Goal: Task Accomplishment & Management: Manage account settings

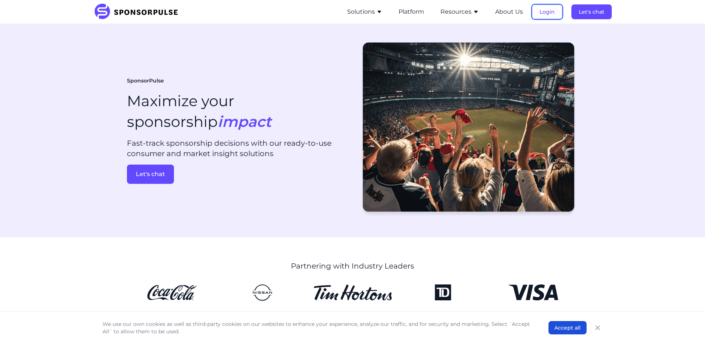
click at [545, 11] on button "Login" at bounding box center [547, 11] width 31 height 15
click at [547, 13] on button "Login" at bounding box center [547, 11] width 31 height 15
click at [555, 4] on ul "Solutions For Brands Overview Discover data-driven sponsorship insights and sol…" at bounding box center [476, 12] width 272 height 24
click at [548, 9] on button "Login" at bounding box center [547, 11] width 31 height 15
